Goal: Task Accomplishment & Management: Use online tool/utility

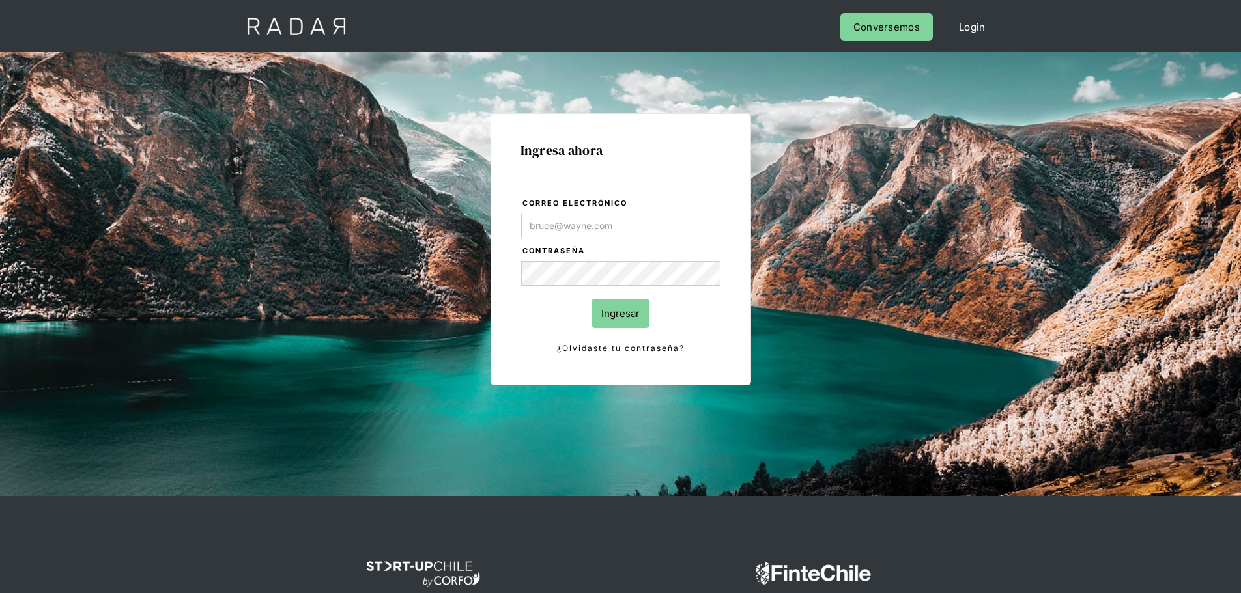
type input "Evans@prontopaga.com"
click at [610, 307] on input "Ingresar" at bounding box center [620, 313] width 58 height 29
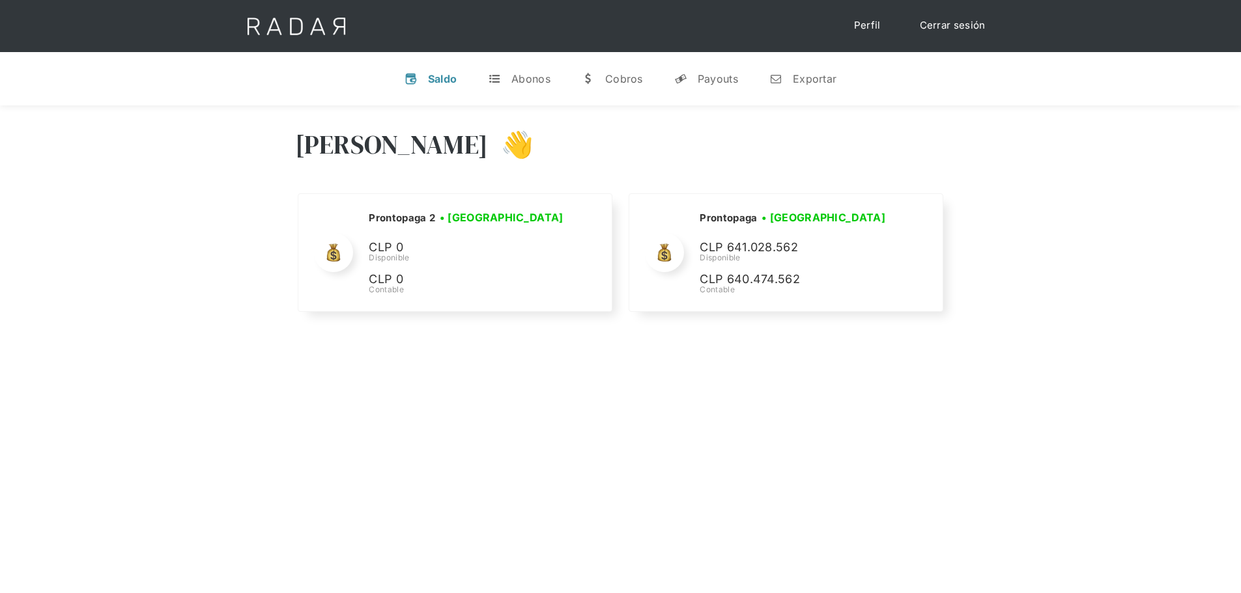
click at [586, 355] on div "[PERSON_NAME] 👋 Cargando tus cuentas... Nombre de la empresa • [GEOGRAPHIC_DATA…" at bounding box center [620, 402] width 1241 height 593
